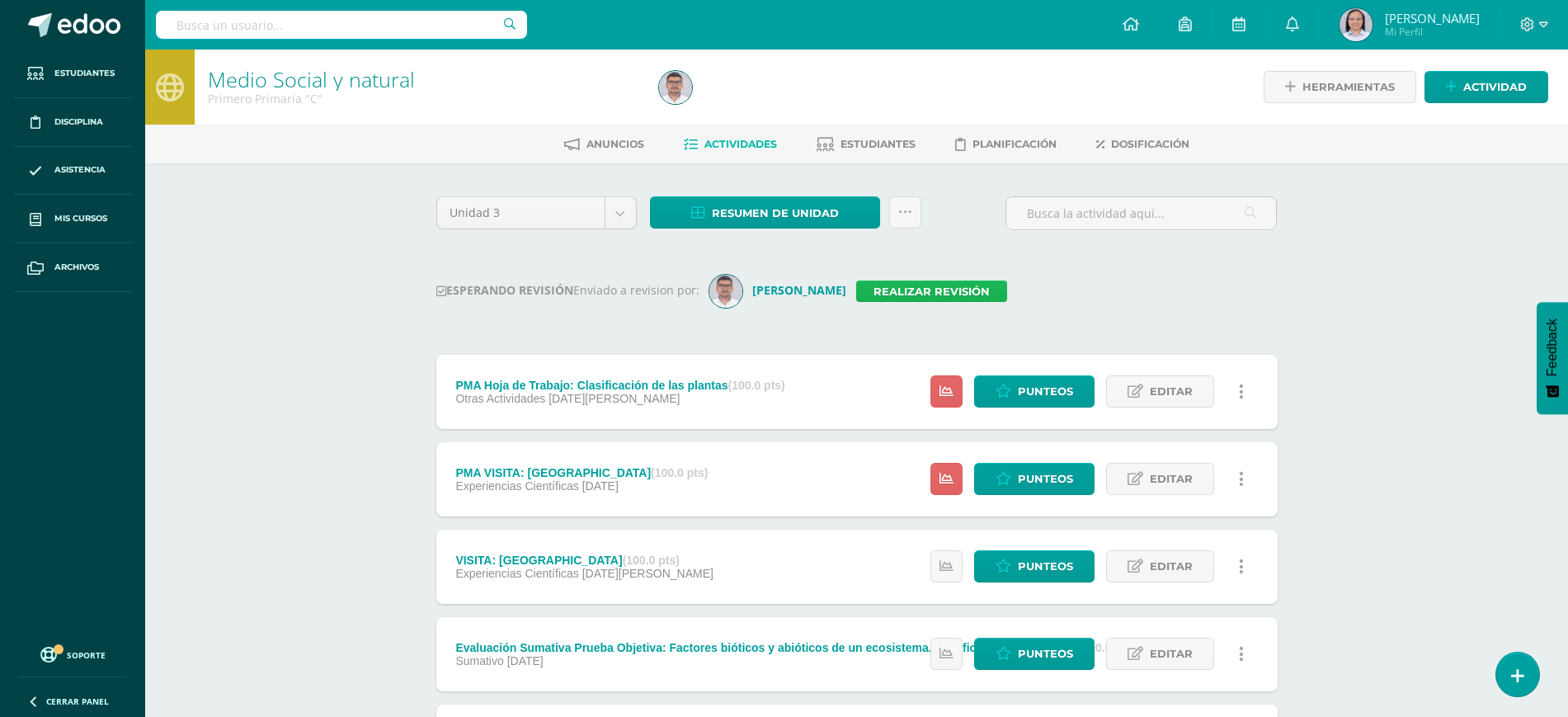
click at [921, 290] on link "Realizar revisión" at bounding box center [932, 291] width 151 height 21
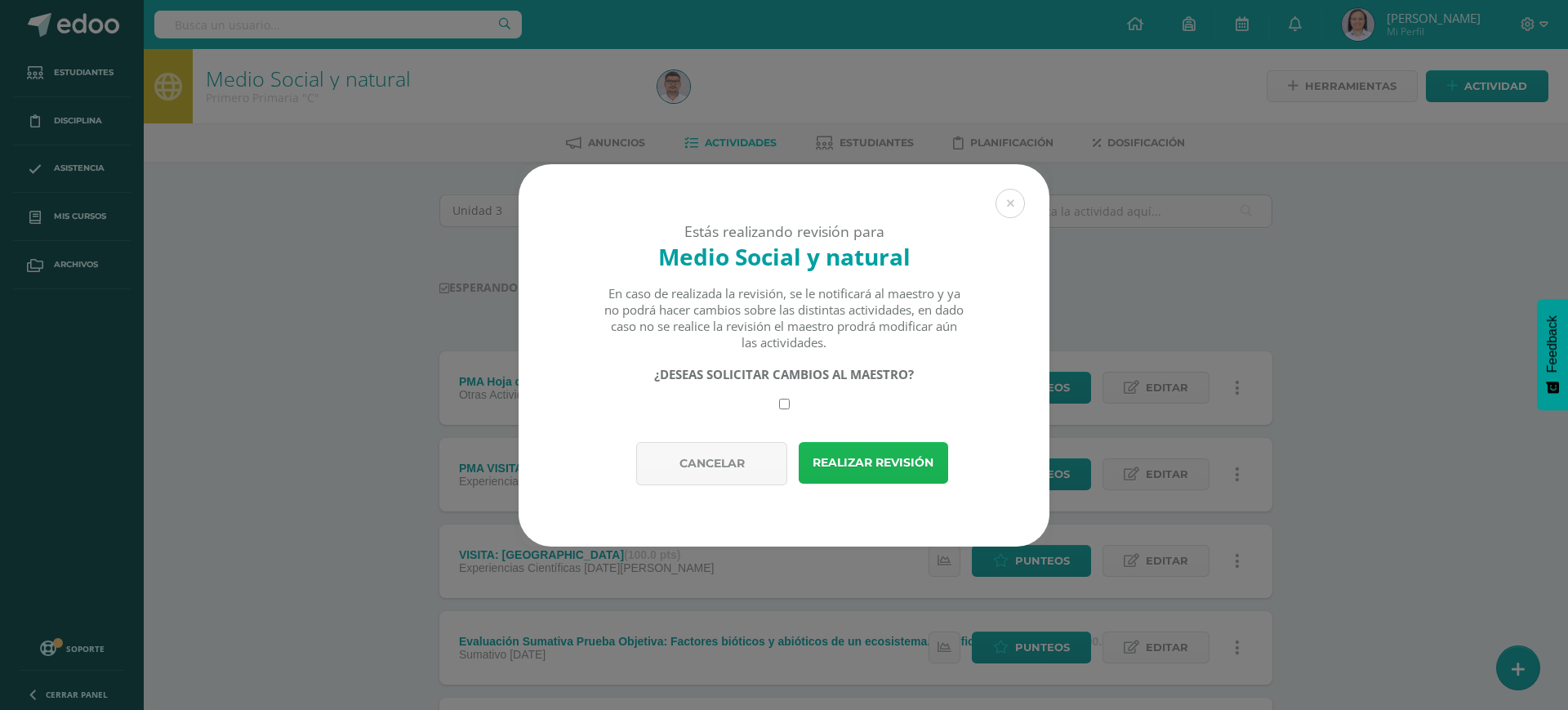
click at [853, 467] on button "Realizar revisión" at bounding box center [873, 462] width 150 height 41
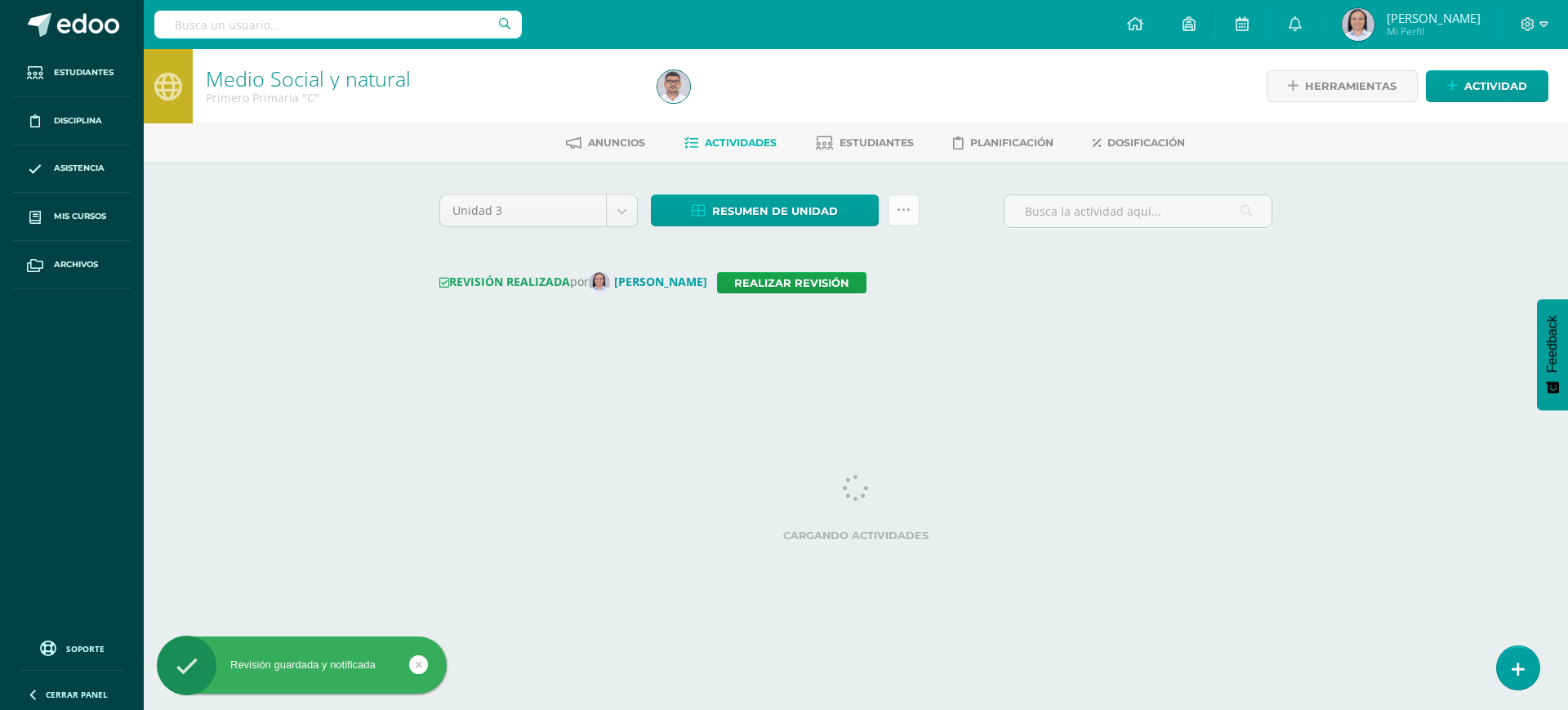
click at [902, 206] on icon at bounding box center [903, 211] width 14 height 14
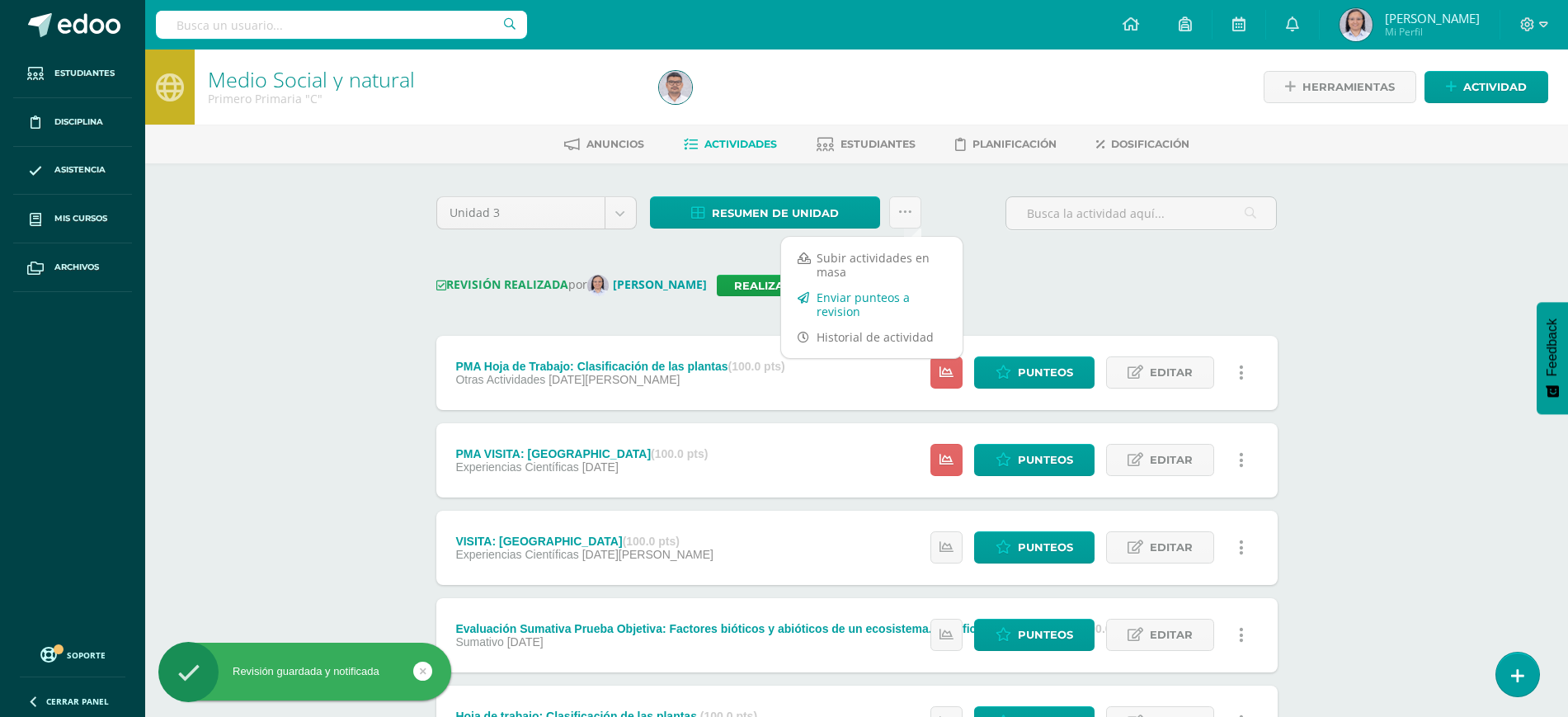
click at [847, 297] on link "Enviar punteos a revision" at bounding box center [872, 304] width 181 height 40
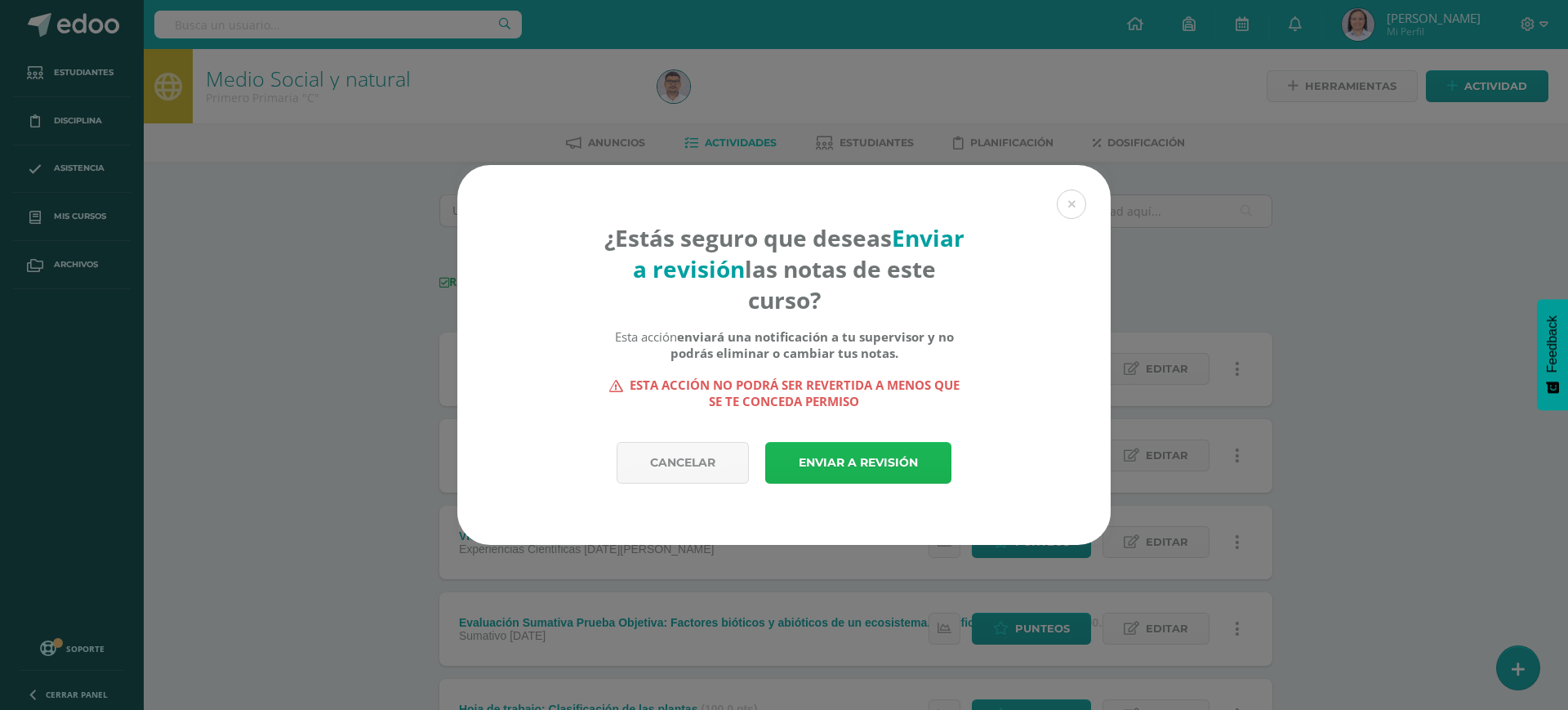
click at [873, 458] on link "Enviar a revisión" at bounding box center [858, 462] width 186 height 41
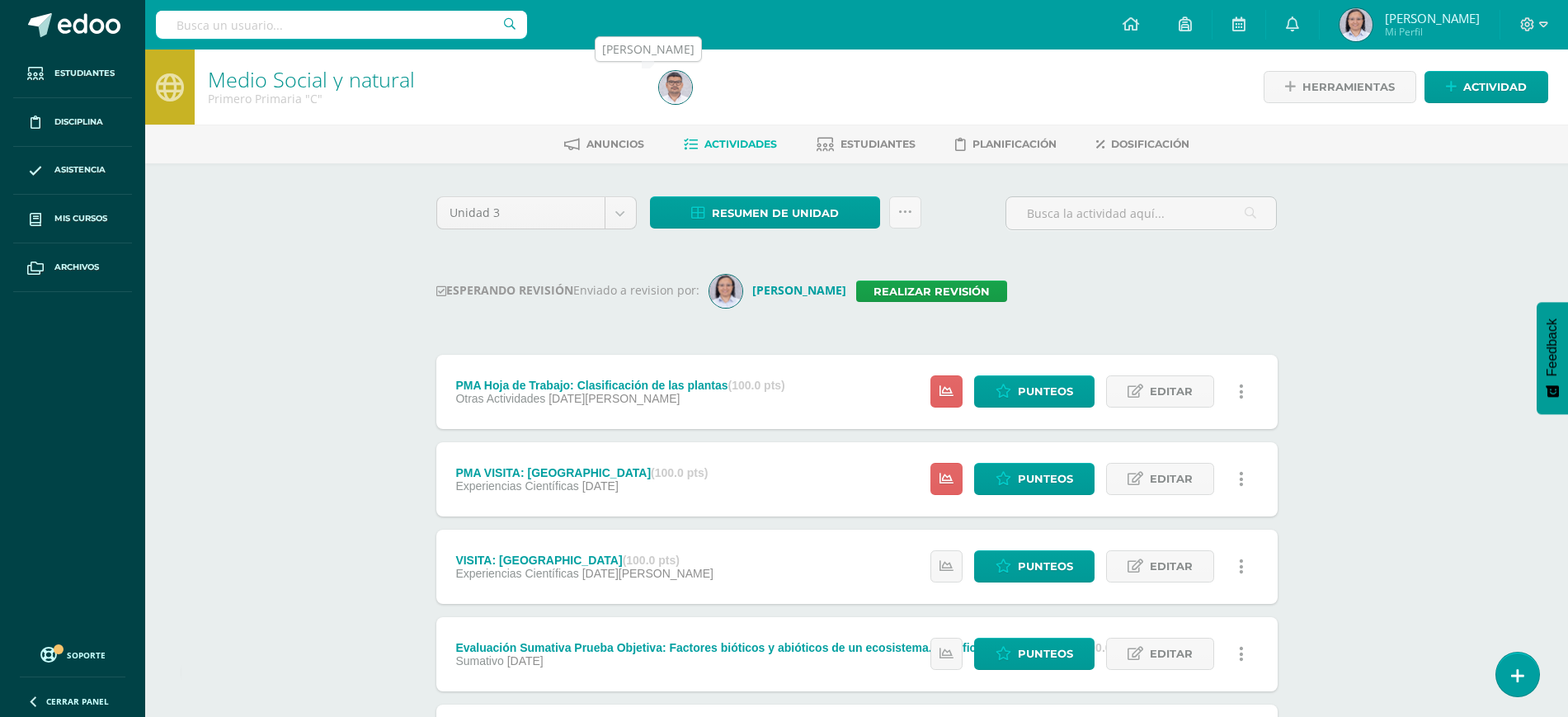
click at [679, 87] on img at bounding box center [675, 87] width 33 height 33
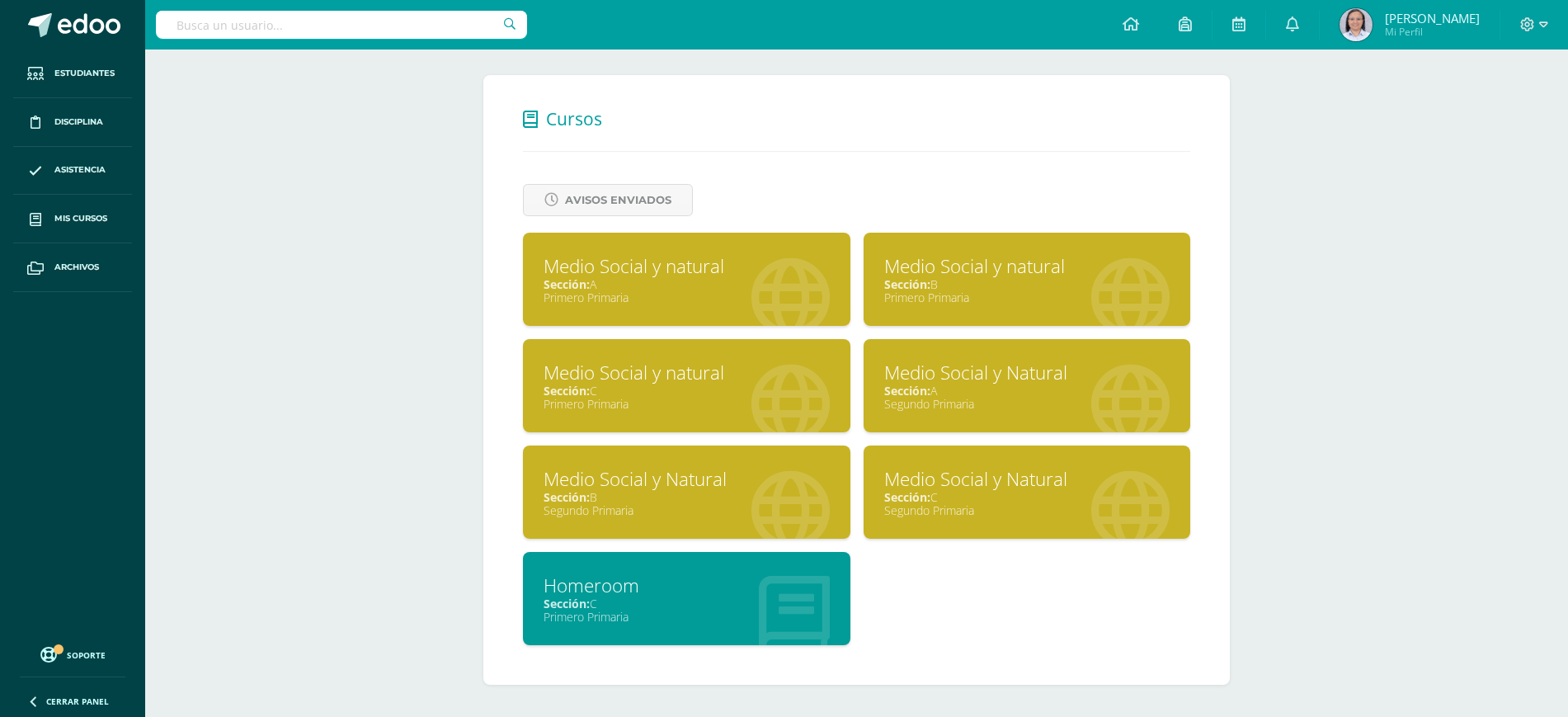
scroll to position [594, 0]
click at [1045, 371] on div "Medio Social y Natural" at bounding box center [1027, 371] width 286 height 26
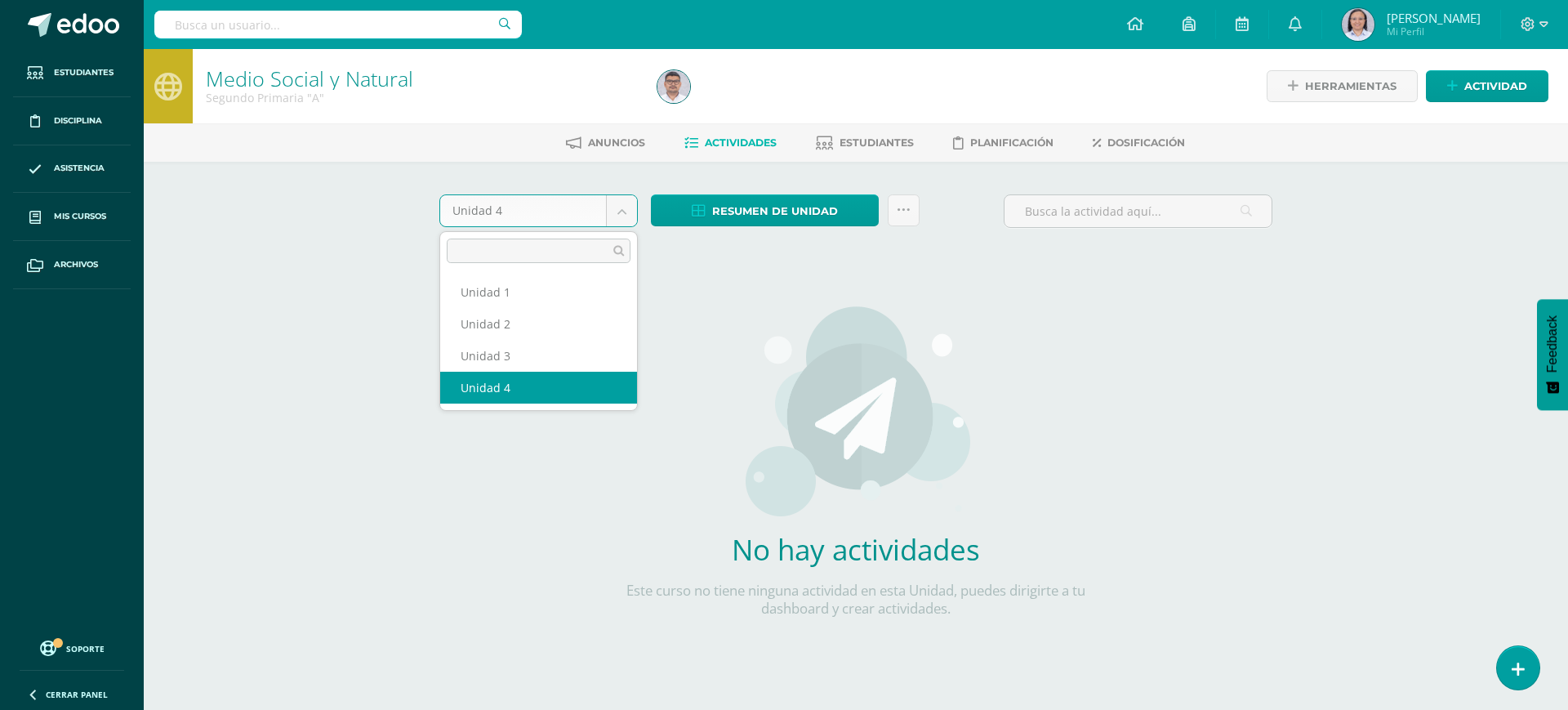
click at [624, 216] on body "Estudiantes Disciplina Asistencia Mis cursos Archivos Soporte Ayuda Reportar un…" at bounding box center [784, 351] width 1568 height 702
select select "Unidad 3"
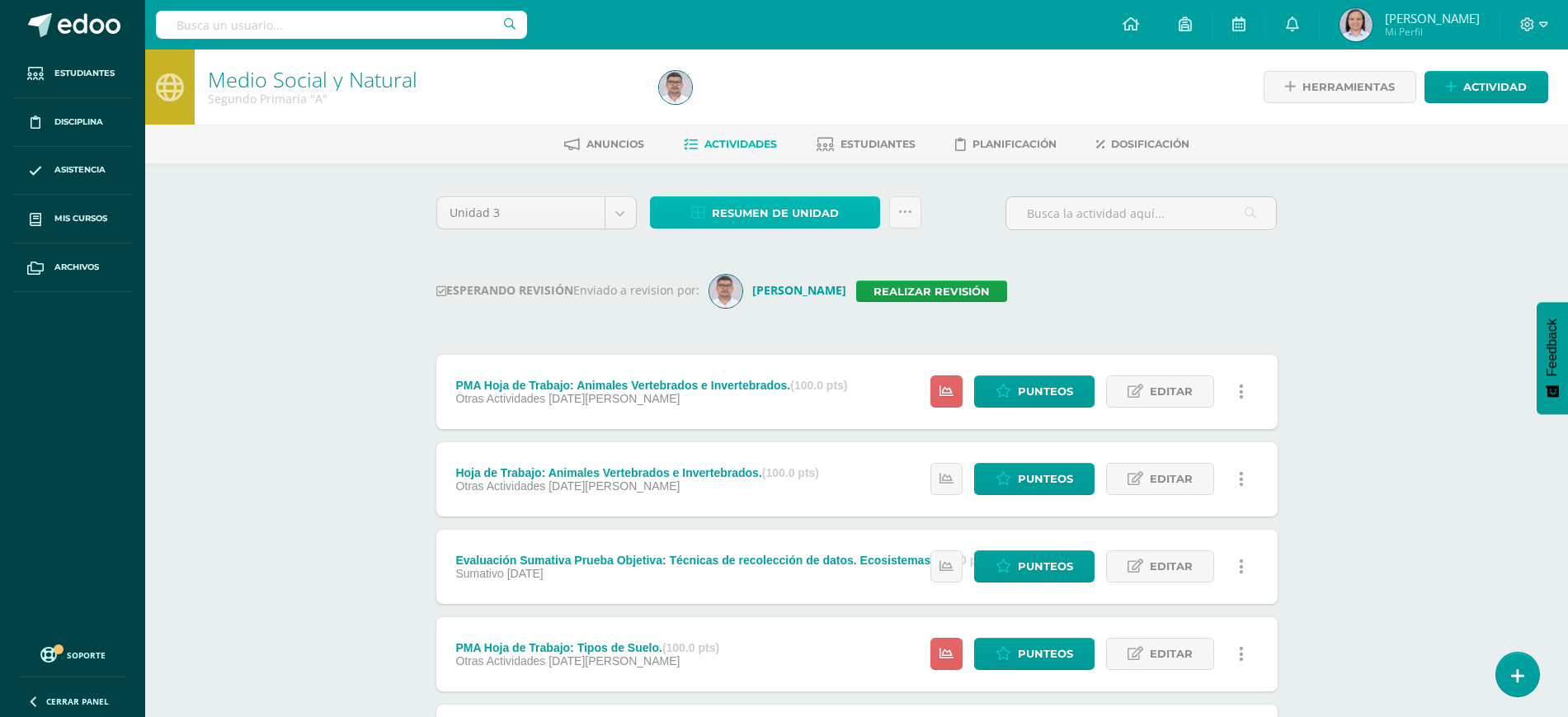
click at [793, 210] on span "Resumen de unidad" at bounding box center [775, 213] width 127 height 30
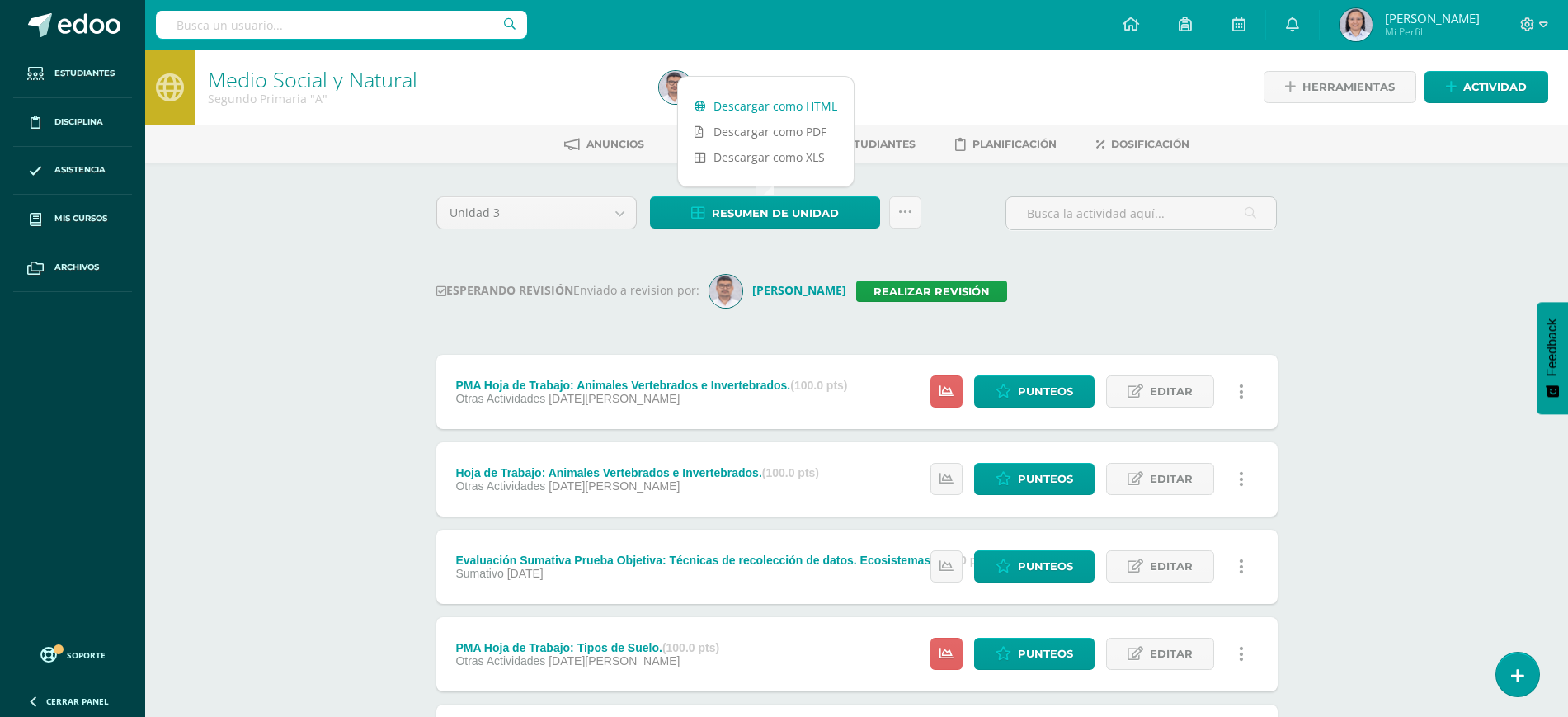
click at [777, 109] on link "Descargar como HTML" at bounding box center [766, 106] width 176 height 26
